Goal: Information Seeking & Learning: Learn about a topic

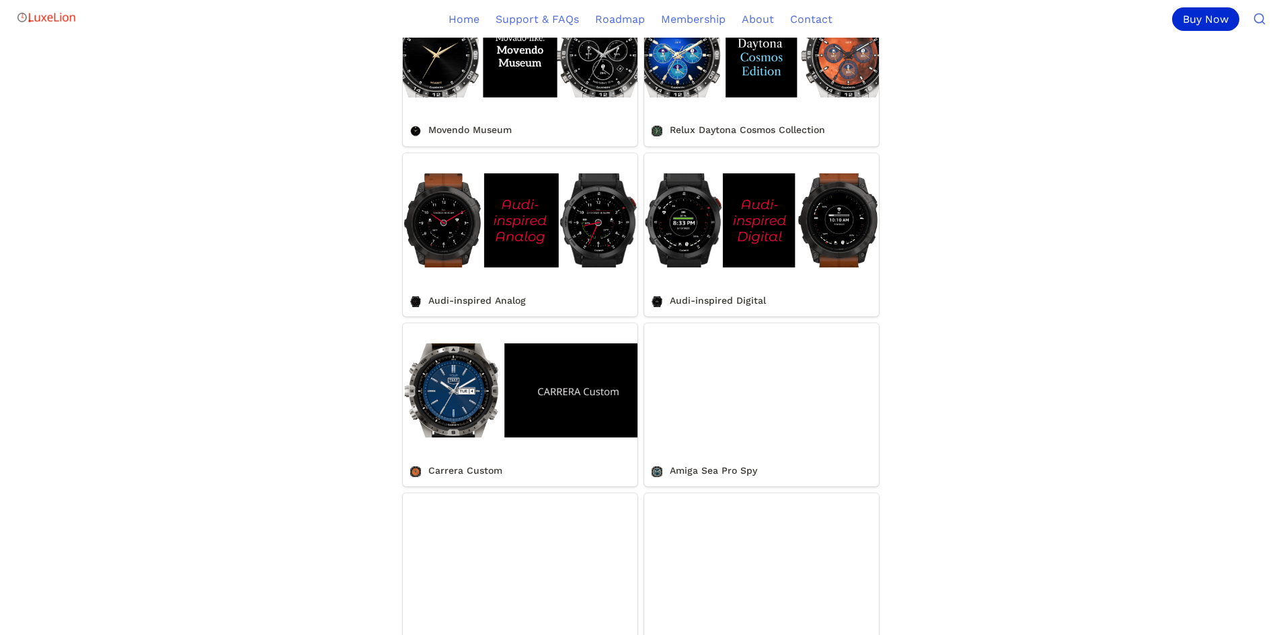
scroll to position [1009, 0]
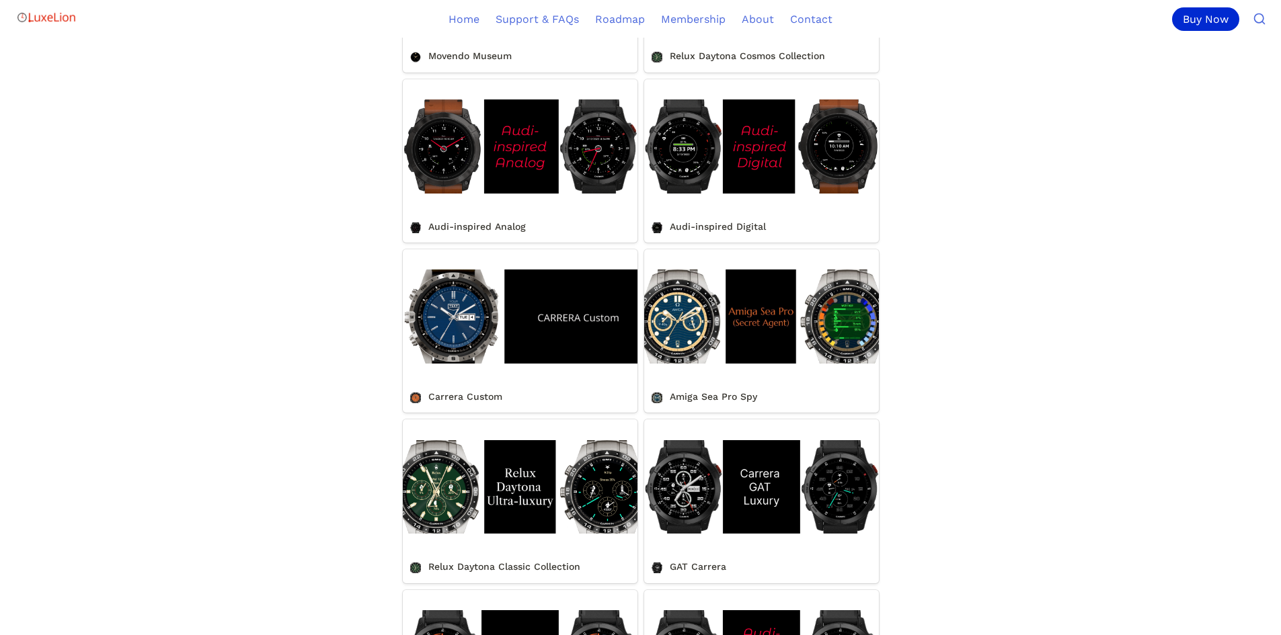
click at [845, 341] on link "Amiga Sea Pro Spy" at bounding box center [761, 330] width 235 height 163
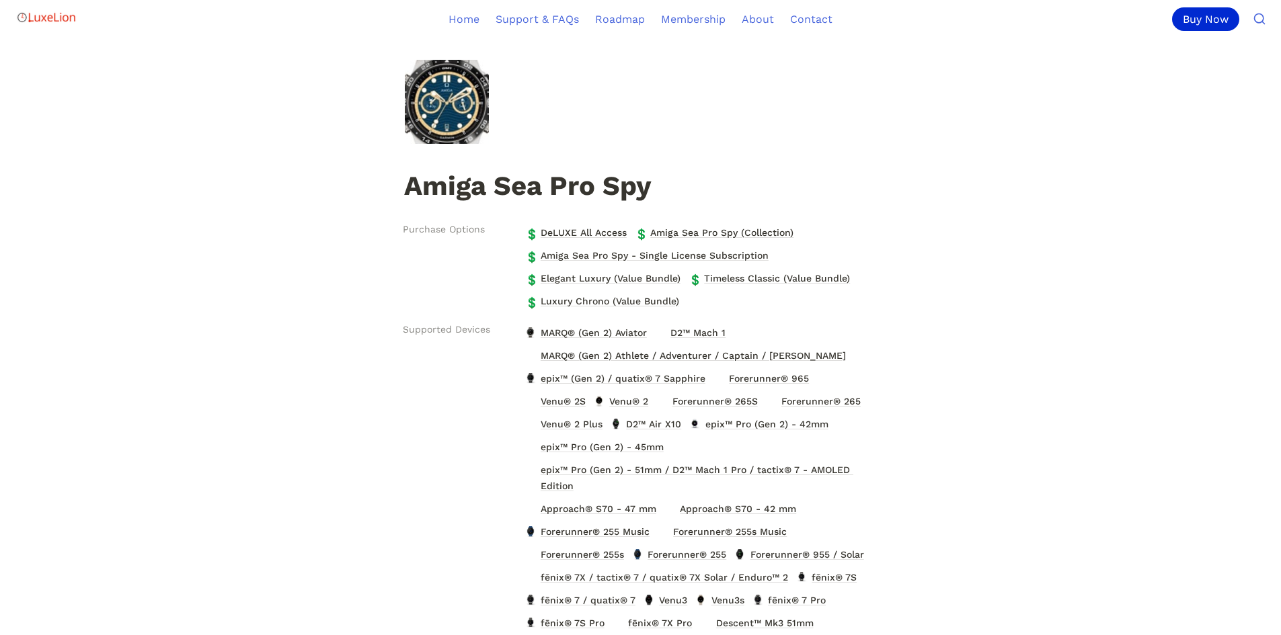
scroll to position [134, 0]
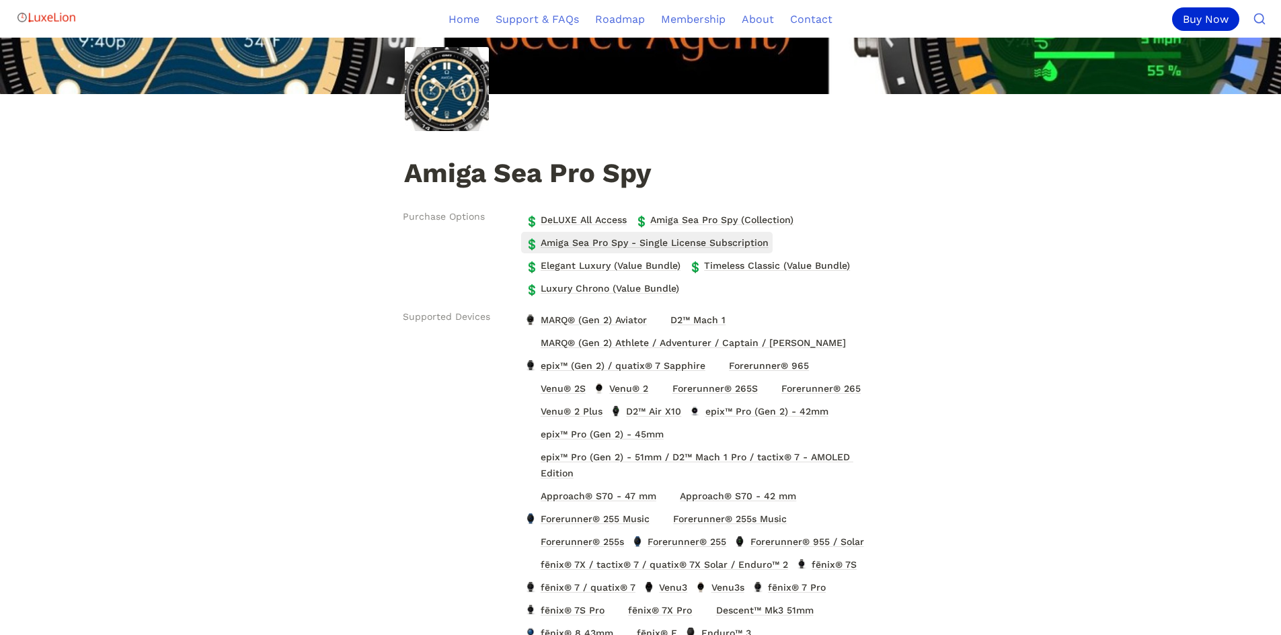
click at [609, 242] on span "Amiga Sea Pro Spy - Single License Subscription" at bounding box center [654, 242] width 231 height 17
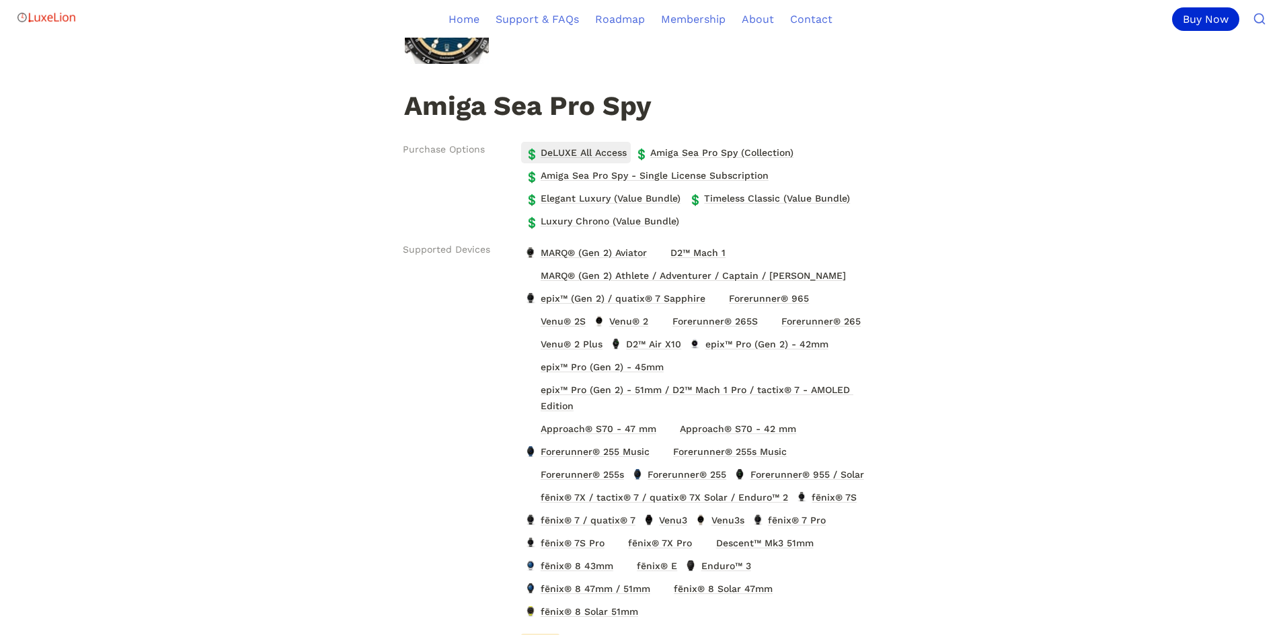
click at [591, 155] on span "DeLUXE All Access" at bounding box center [583, 152] width 89 height 17
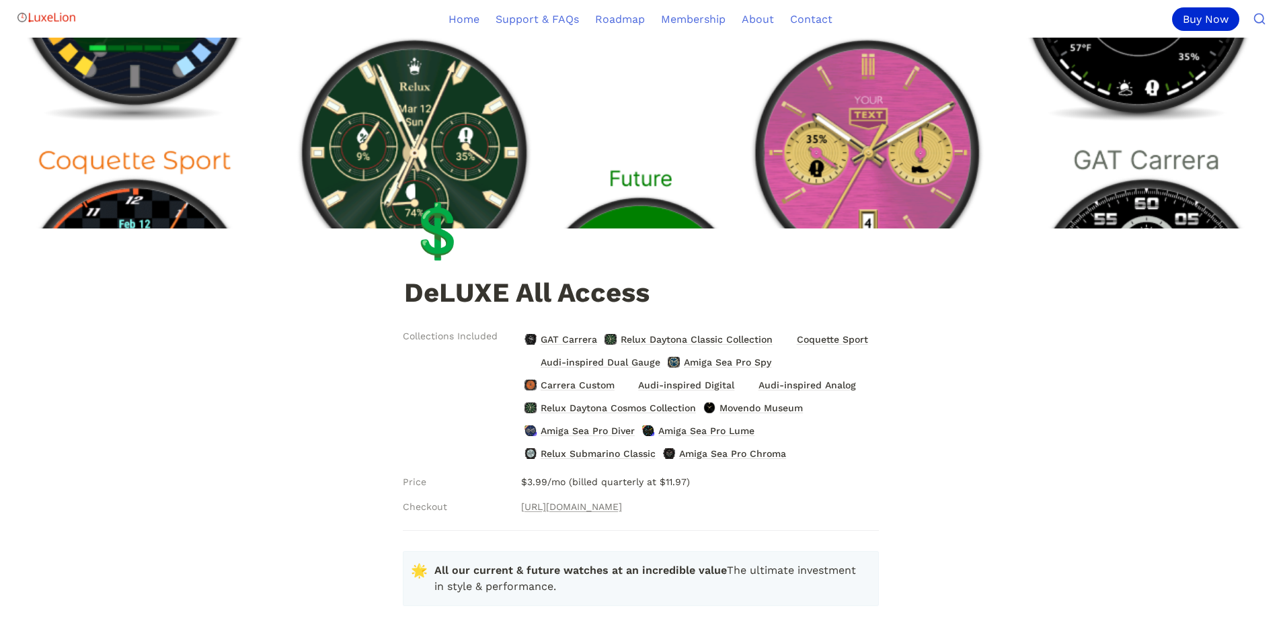
click at [414, 137] on img at bounding box center [640, 133] width 1281 height 191
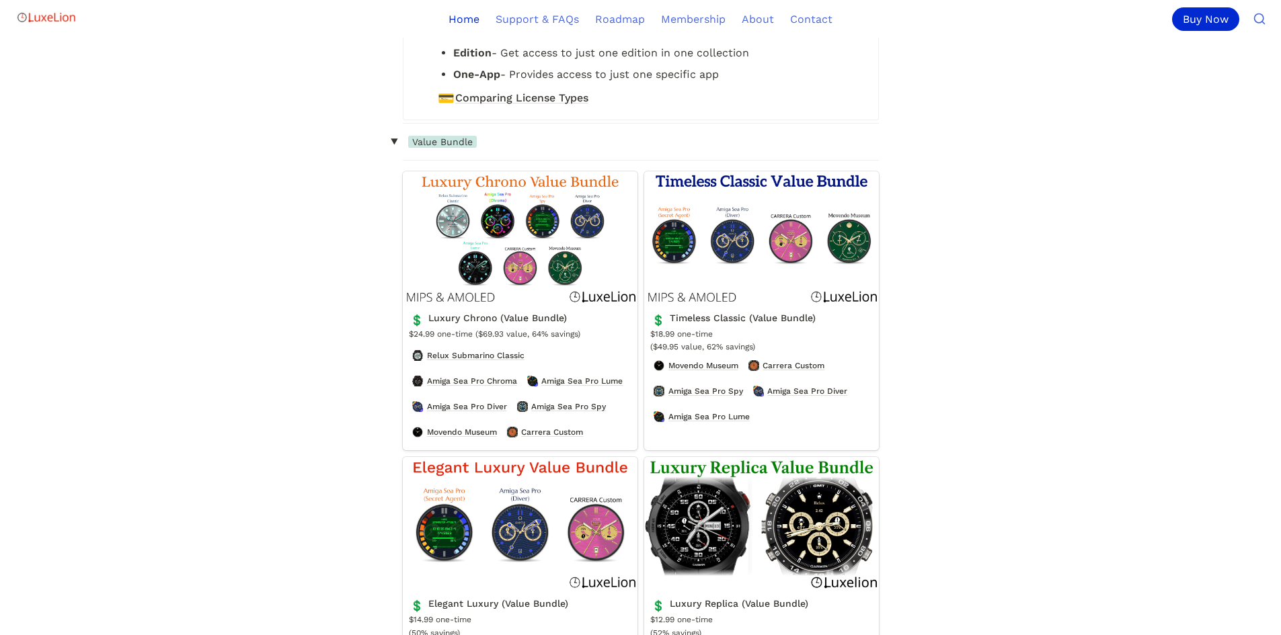
scroll to position [1614, 0]
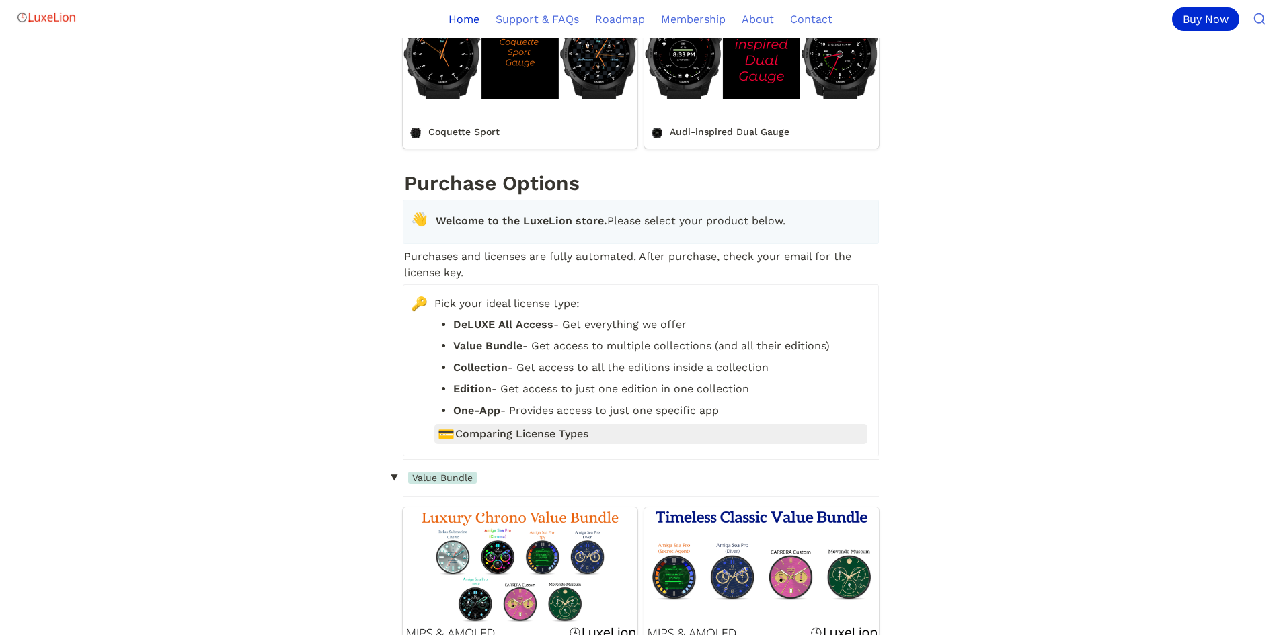
click at [542, 442] on span "Comparing License Types" at bounding box center [521, 434] width 133 height 16
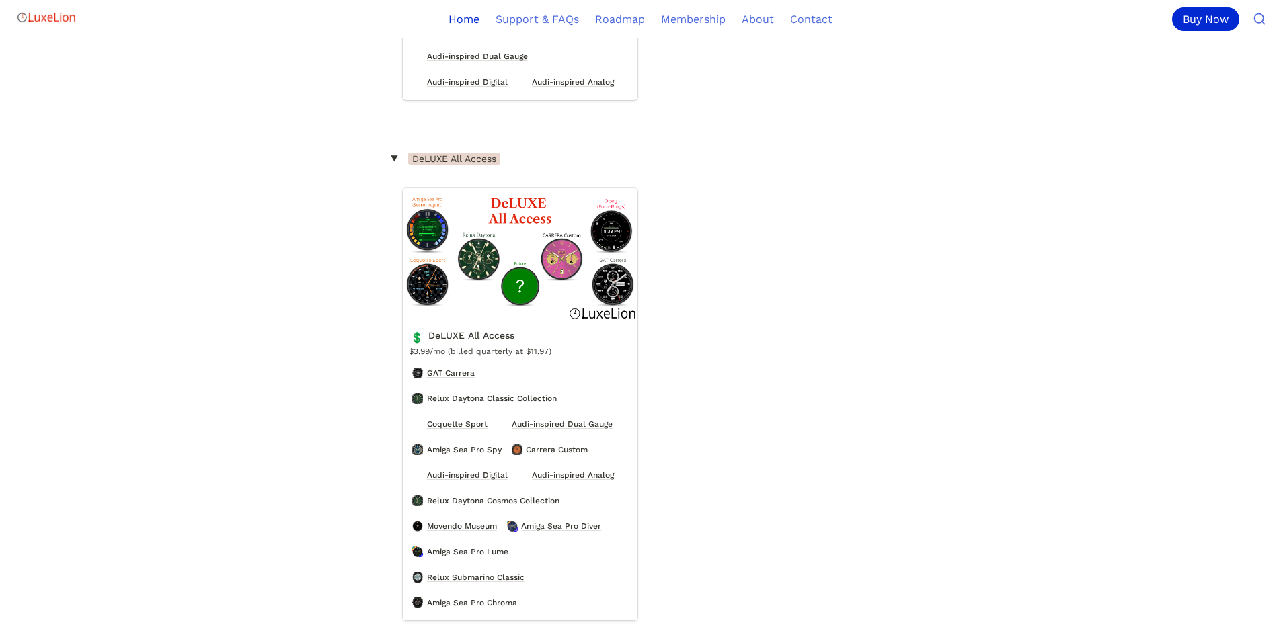
scroll to position [2959, 0]
